Goal: Transaction & Acquisition: Subscribe to service/newsletter

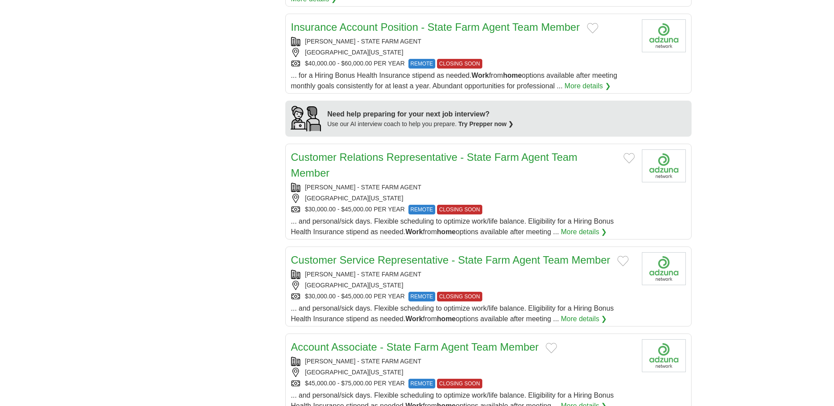
scroll to position [703, 0]
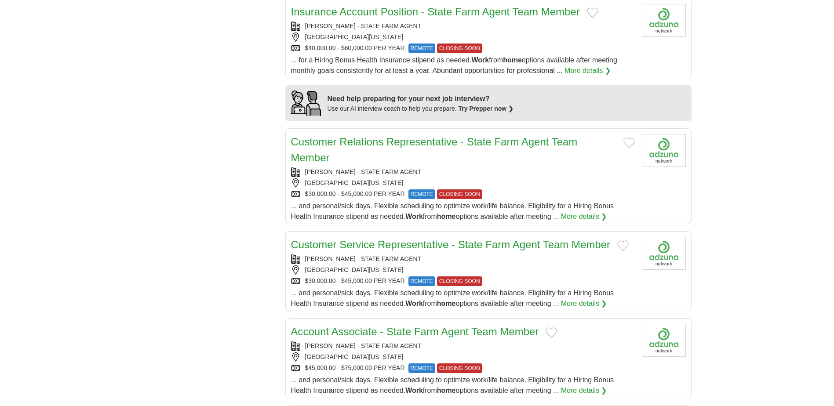
click at [333, 334] on link "Account Associate - State Farm Agent Team Member" at bounding box center [415, 332] width 248 height 12
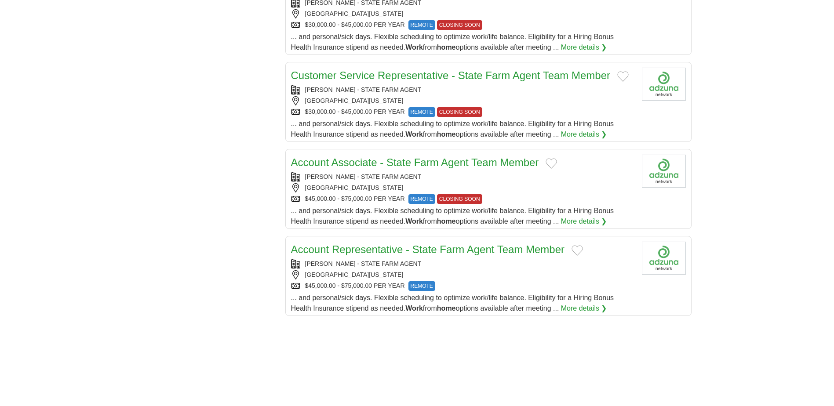
scroll to position [923, 0]
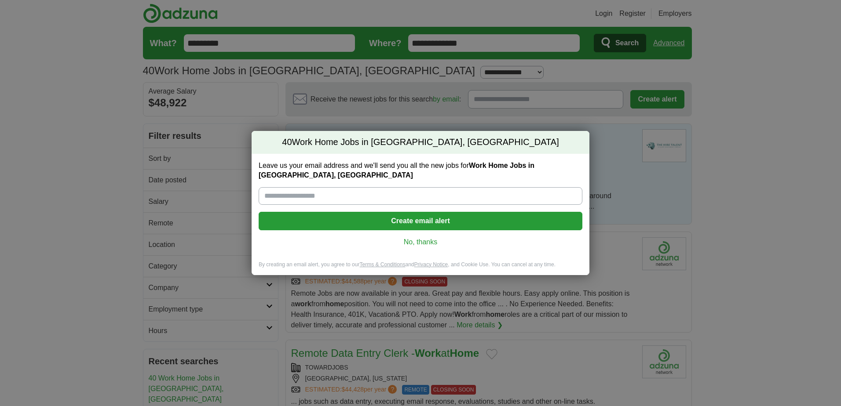
click at [273, 196] on input "Leave us your email address and we'll send you all the new jobs for Work Home J…" at bounding box center [421, 196] width 324 height 18
type input "**********"
click at [416, 217] on button "Create email alert" at bounding box center [421, 221] width 324 height 18
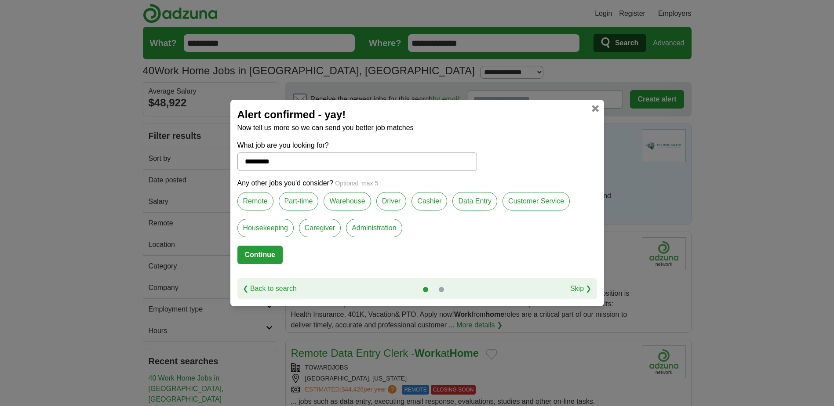
click at [256, 198] on label "Remote" at bounding box center [255, 201] width 36 height 18
click at [247, 253] on button "Continue" at bounding box center [259, 255] width 45 height 18
select select "*"
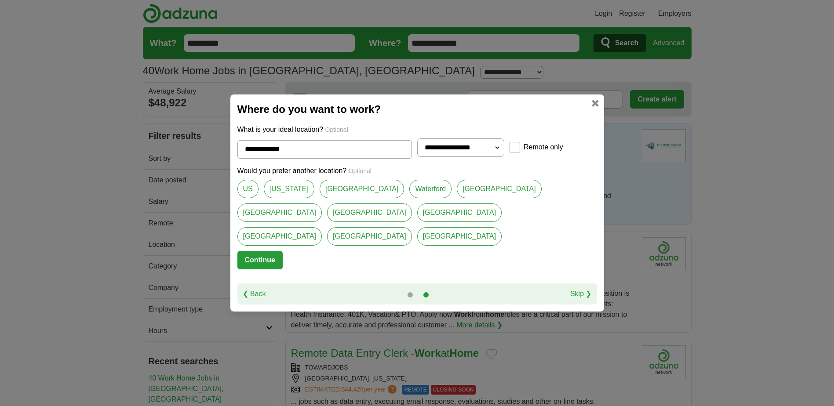
click at [246, 194] on link "US" at bounding box center [247, 189] width 21 height 18
type input "**"
click at [259, 251] on button "Continue" at bounding box center [259, 260] width 45 height 18
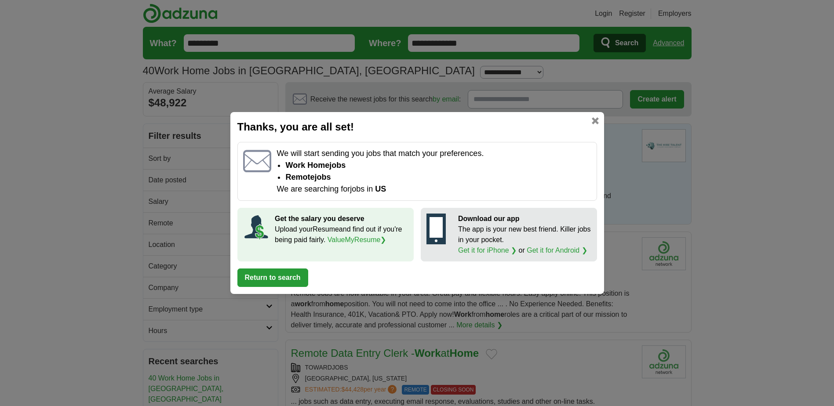
click at [339, 239] on link "ValueMyResume ❯" at bounding box center [357, 239] width 59 height 7
click at [594, 120] on link at bounding box center [595, 120] width 7 height 7
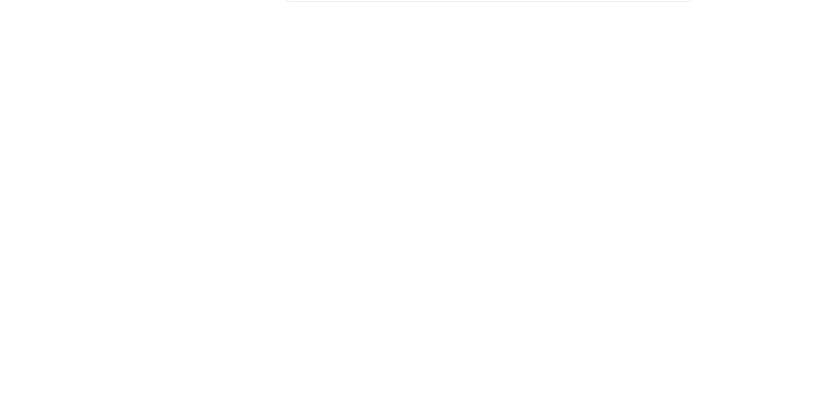
scroll to position [1231, 0]
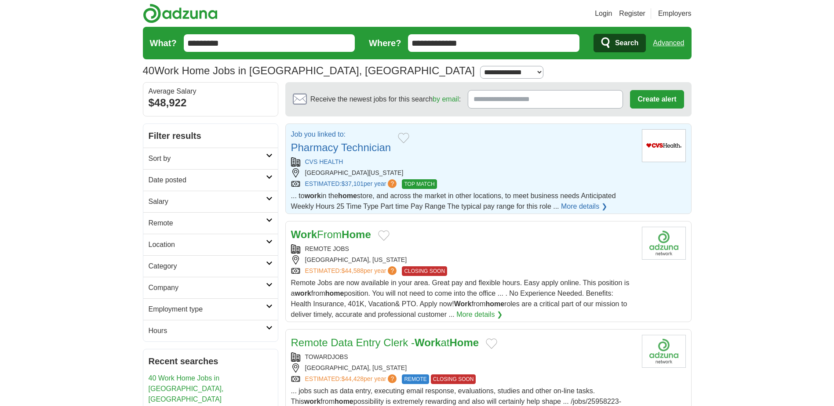
click at [318, 148] on link "Pharmacy Technician" at bounding box center [341, 148] width 100 height 12
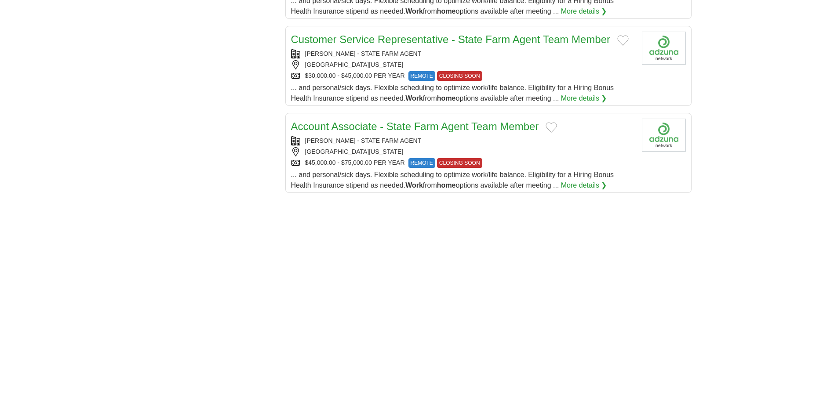
scroll to position [1011, 0]
